Goal: Task Accomplishment & Management: Manage account settings

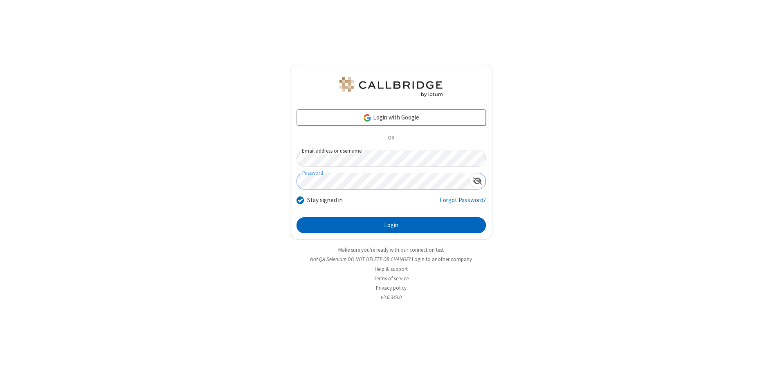
click at [391, 225] on button "Login" at bounding box center [391, 225] width 189 height 16
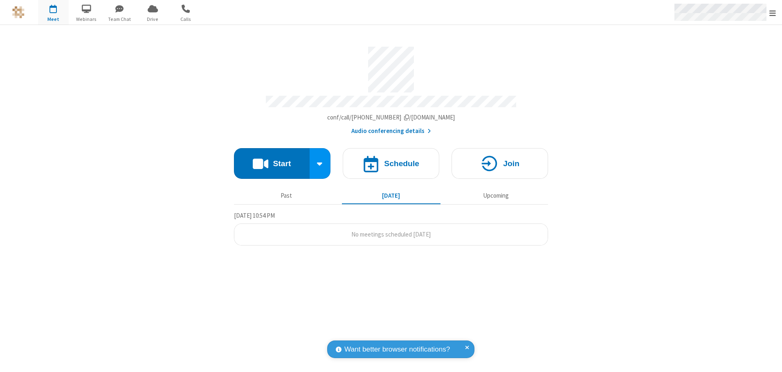
click at [773, 13] on span "Open menu" at bounding box center [773, 13] width 7 height 8
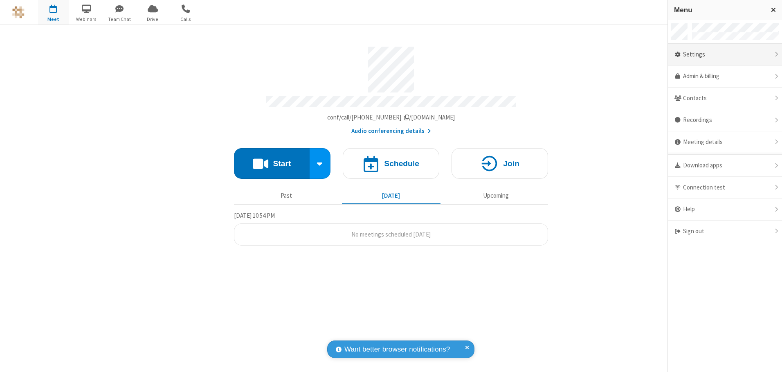
click at [725, 54] on div "Settings" at bounding box center [725, 55] width 114 height 22
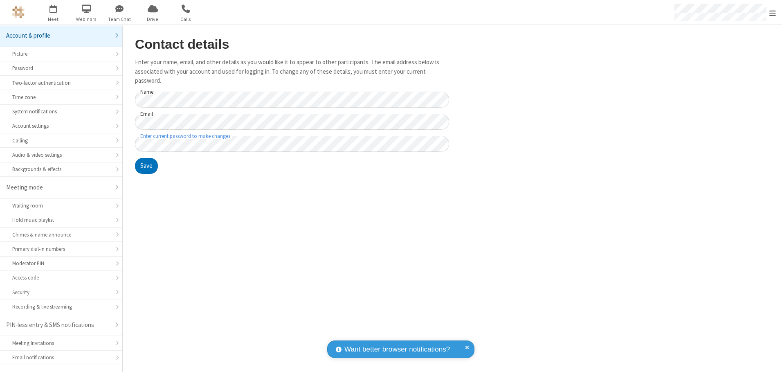
scroll to position [14, 0]
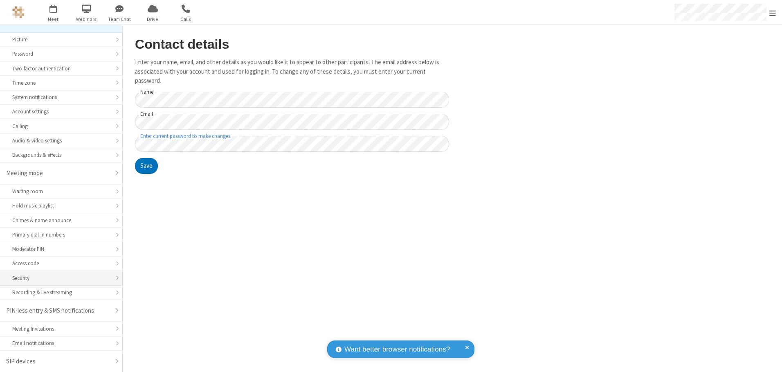
click at [58, 278] on div "Security" at bounding box center [61, 278] width 98 height 8
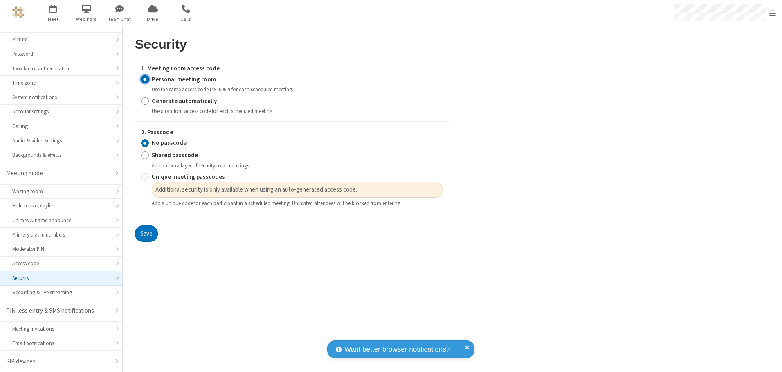
click at [145, 79] on input "Personal meeting room" at bounding box center [145, 79] width 8 height 9
click at [145, 143] on input "No passcode" at bounding box center [145, 143] width 8 height 9
click at [146, 234] on button "Save" at bounding box center [146, 233] width 23 height 16
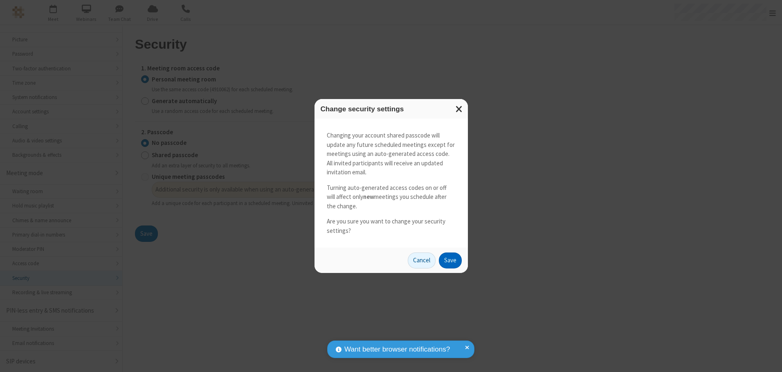
click at [450, 260] on button "Save" at bounding box center [450, 260] width 23 height 16
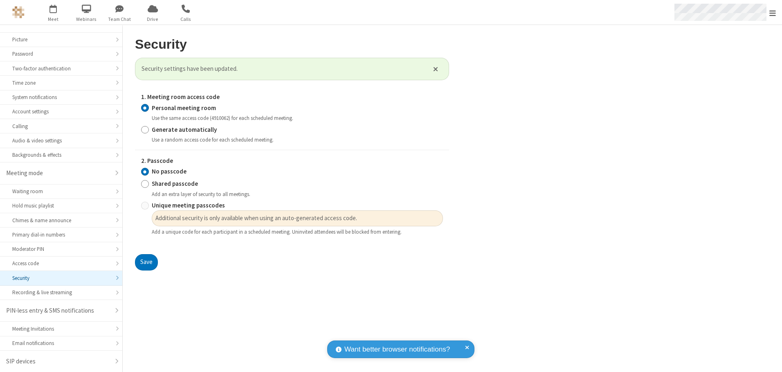
click at [773, 13] on span "Open menu" at bounding box center [773, 13] width 7 height 8
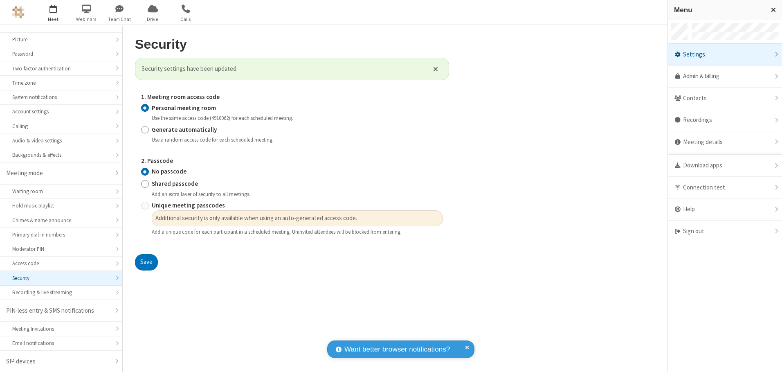
click at [53, 12] on span "button" at bounding box center [53, 9] width 31 height 14
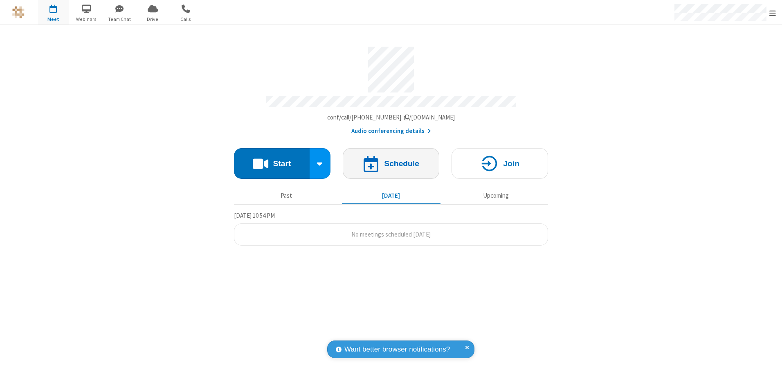
click at [391, 160] on h4 "Schedule" at bounding box center [401, 164] width 35 height 8
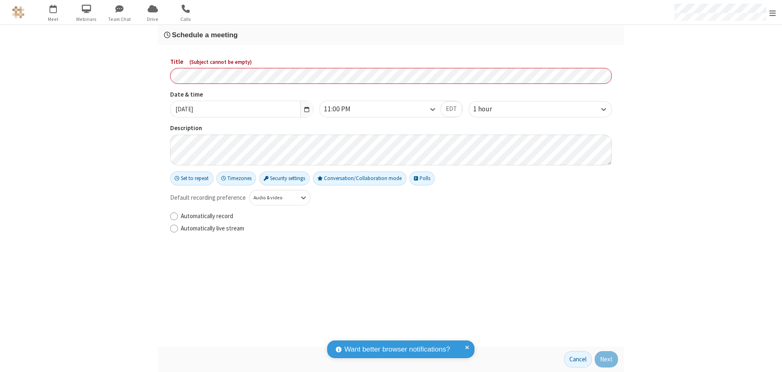
click at [391, 35] on h3 "Schedule a meeting" at bounding box center [391, 35] width 454 height 8
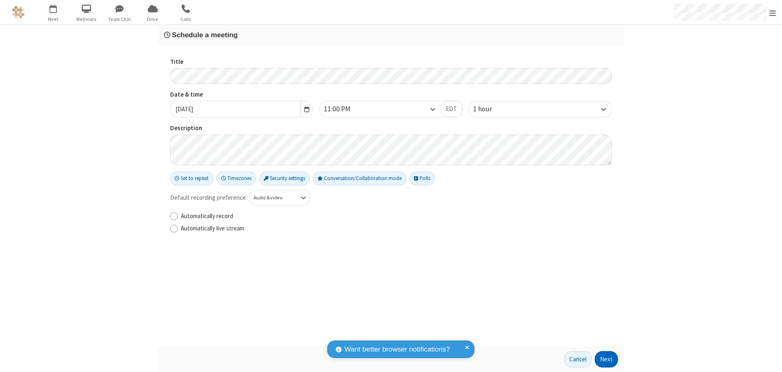
click at [607, 359] on button "Next" at bounding box center [606, 359] width 23 height 16
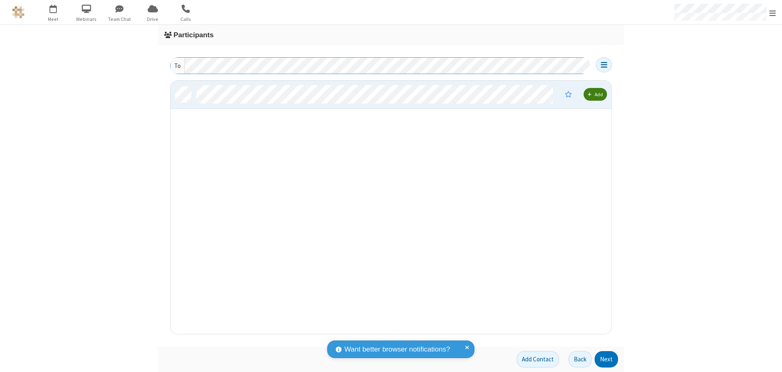
scroll to position [247, 435]
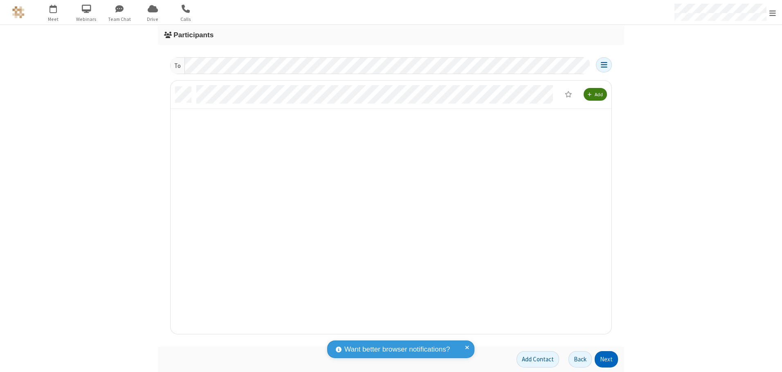
click at [607, 359] on button "Next" at bounding box center [606, 359] width 23 height 16
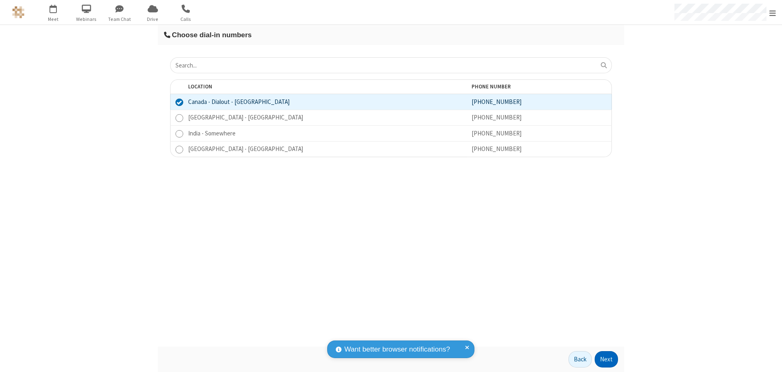
click at [607, 359] on button "Next" at bounding box center [606, 359] width 23 height 16
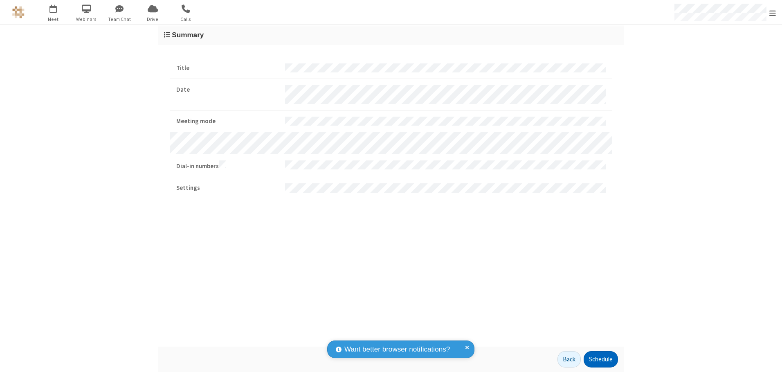
click at [601, 359] on button "Schedule" at bounding box center [601, 359] width 34 height 16
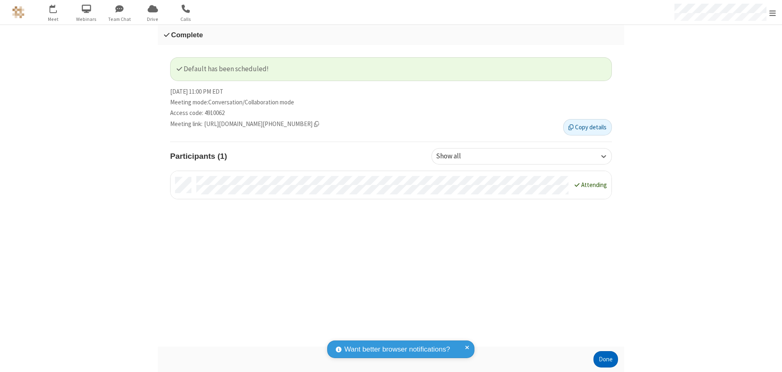
click at [606, 359] on button "Done" at bounding box center [606, 359] width 25 height 16
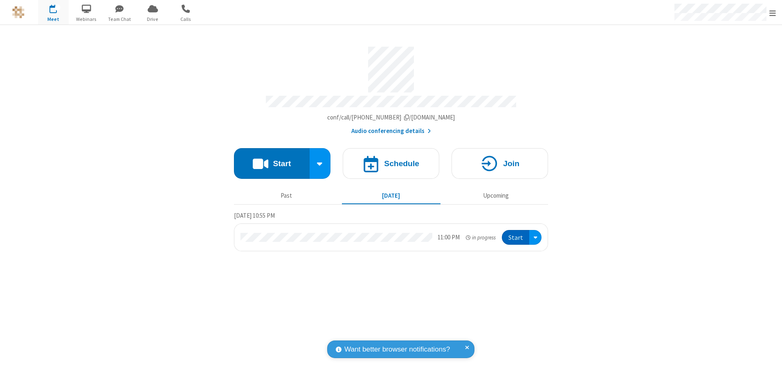
click at [516, 234] on button "Start" at bounding box center [515, 237] width 27 height 15
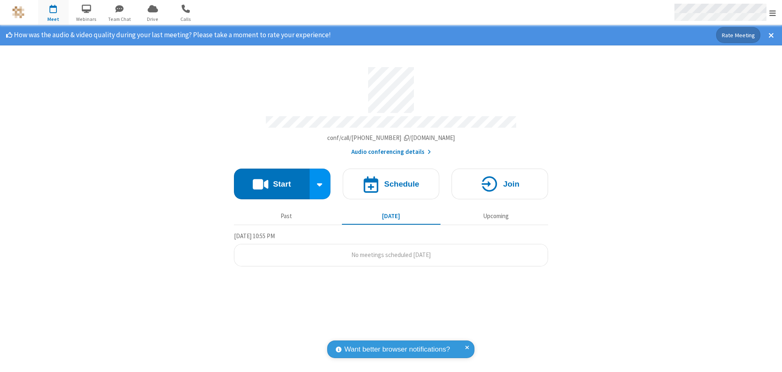
click at [773, 13] on span "Open menu" at bounding box center [773, 13] width 7 height 8
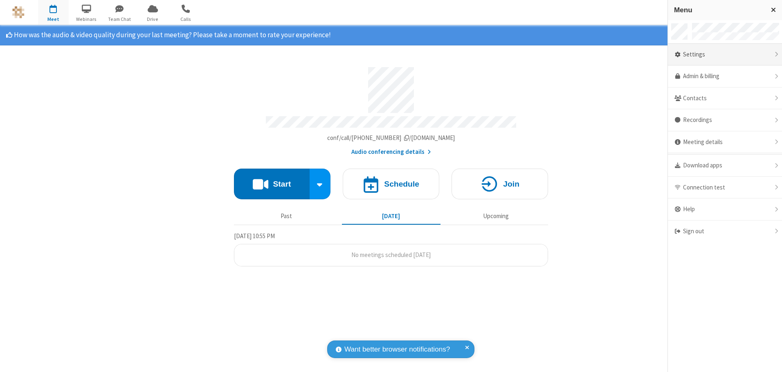
click at [725, 54] on div "Settings" at bounding box center [725, 55] width 114 height 22
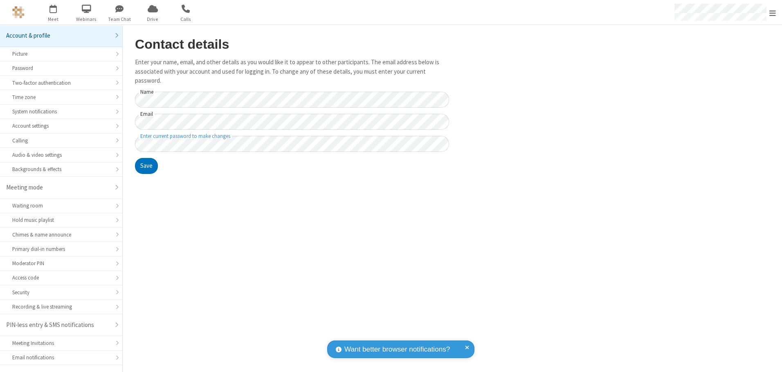
scroll to position [14, 0]
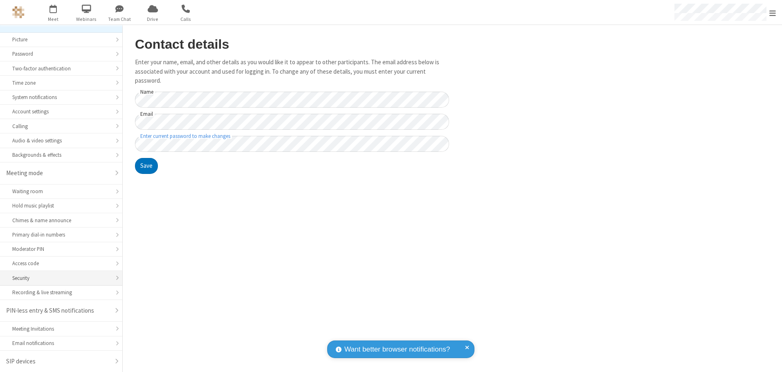
click at [58, 278] on div "Security" at bounding box center [61, 278] width 98 height 8
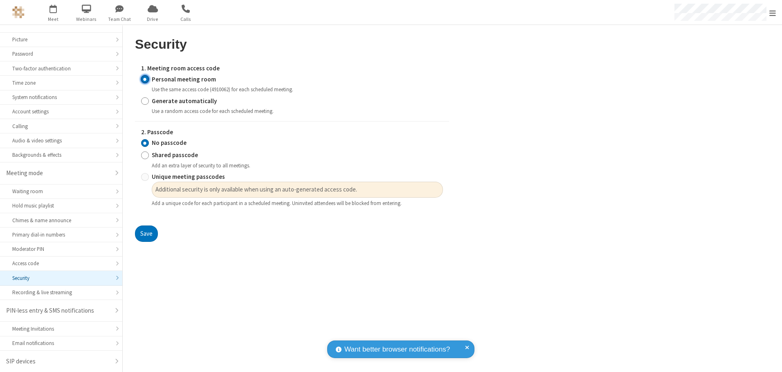
click at [145, 79] on input "Personal meeting room" at bounding box center [145, 79] width 8 height 9
click at [145, 143] on input "No passcode" at bounding box center [145, 143] width 8 height 9
click at [146, 234] on button "Save" at bounding box center [146, 233] width 23 height 16
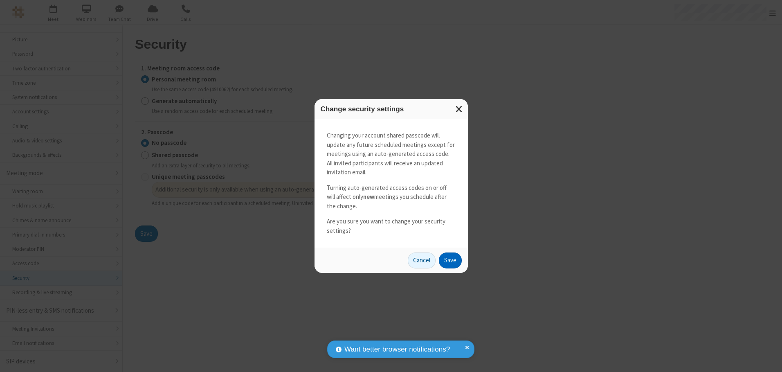
click at [450, 260] on button "Save" at bounding box center [450, 260] width 23 height 16
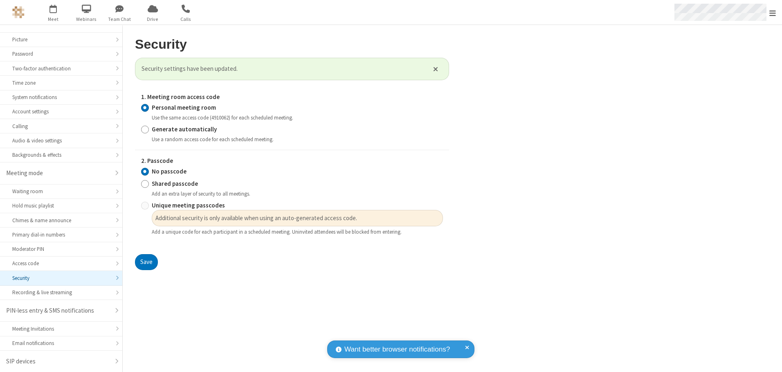
click at [773, 12] on span "Open menu" at bounding box center [773, 13] width 7 height 8
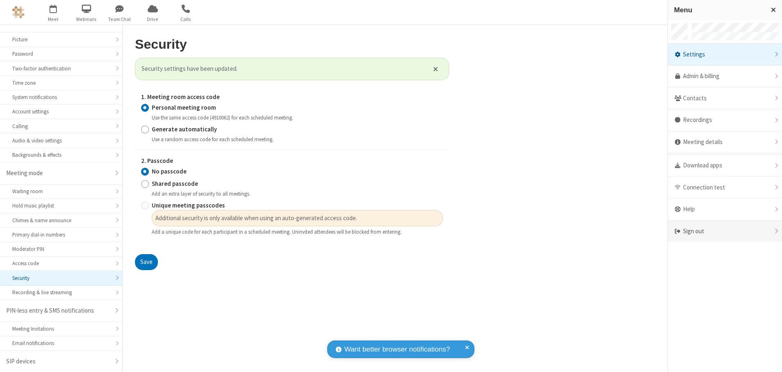
click at [725, 231] on div "Sign out" at bounding box center [725, 232] width 114 height 22
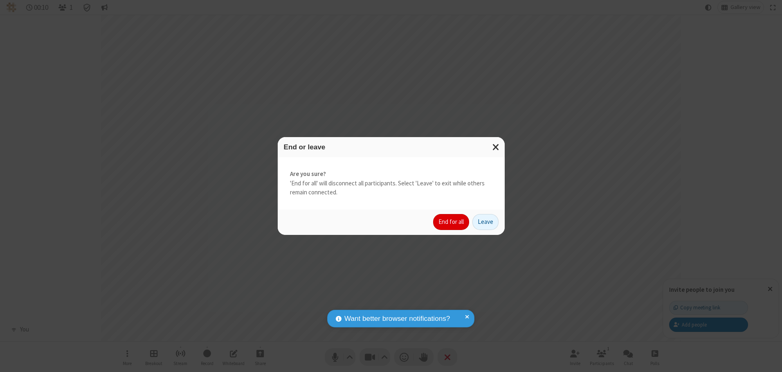
click at [452, 222] on button "End for all" at bounding box center [451, 222] width 36 height 16
